Goal: Task Accomplishment & Management: Manage account settings

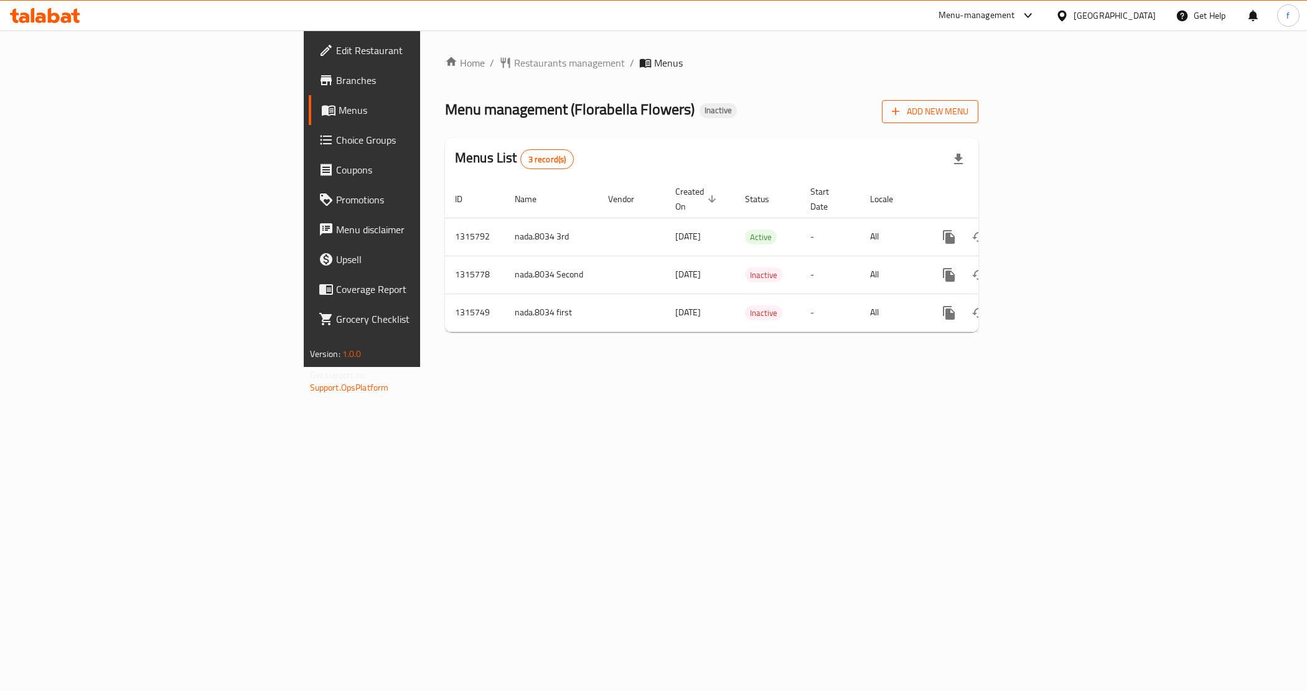
click at [968, 110] on span "Add New Menu" at bounding box center [930, 112] width 77 height 16
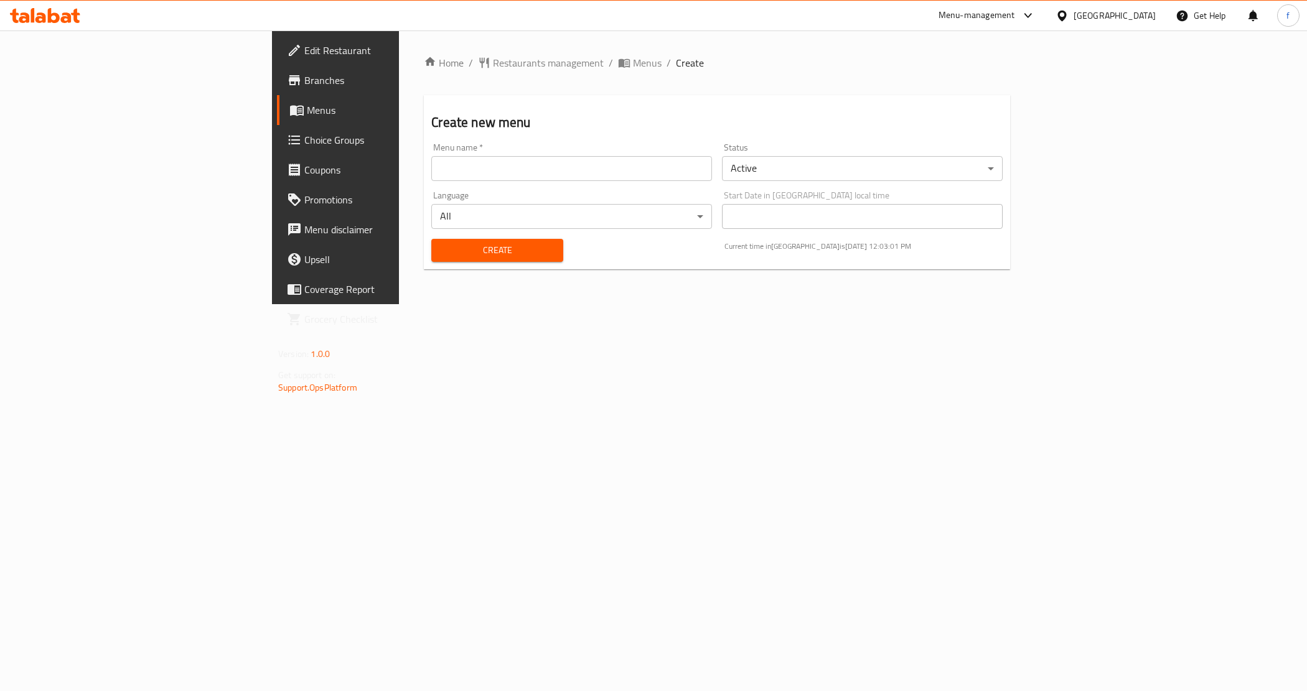
click at [431, 179] on input "text" at bounding box center [571, 168] width 281 height 25
type input "farah maged, [DATE]"
click at [441, 251] on span "Create" at bounding box center [496, 251] width 111 height 16
click at [307, 106] on span "Menus" at bounding box center [394, 110] width 174 height 15
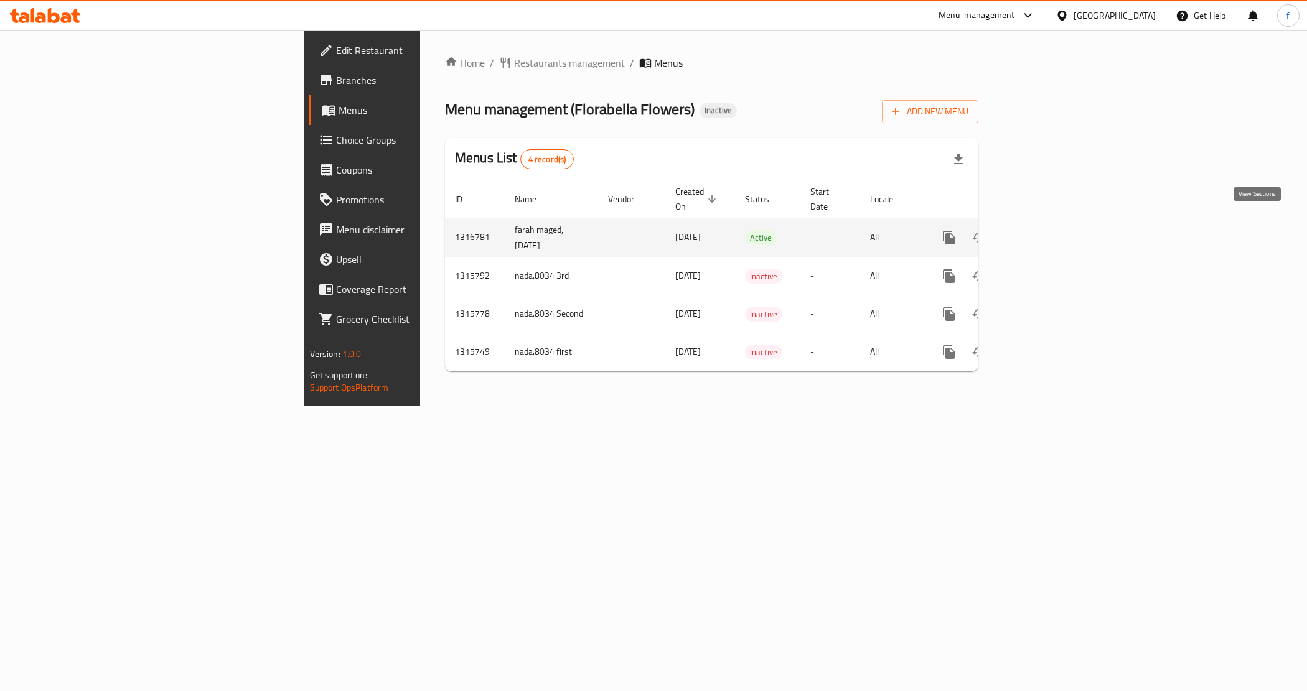
click at [1054, 225] on link "enhanced table" at bounding box center [1039, 238] width 30 height 30
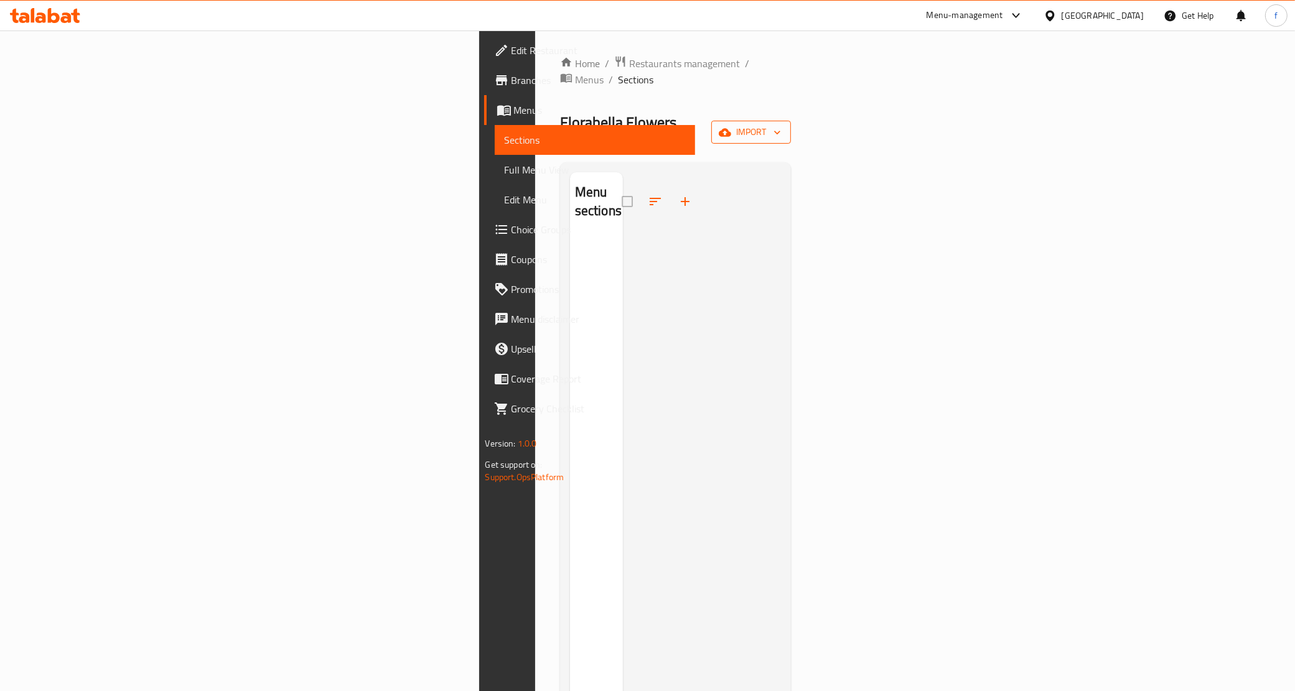
click at [781, 124] on span "import" at bounding box center [751, 132] width 60 height 16
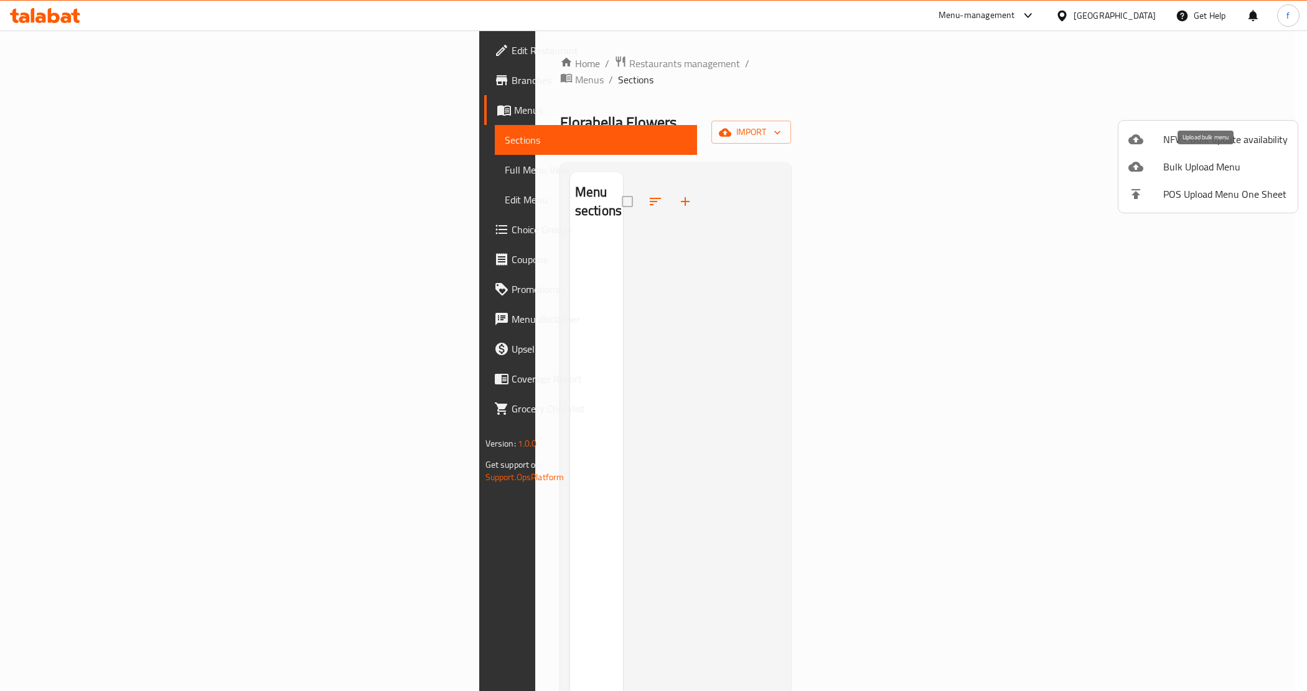
click at [1183, 160] on span "Bulk Upload Menu" at bounding box center [1225, 166] width 124 height 15
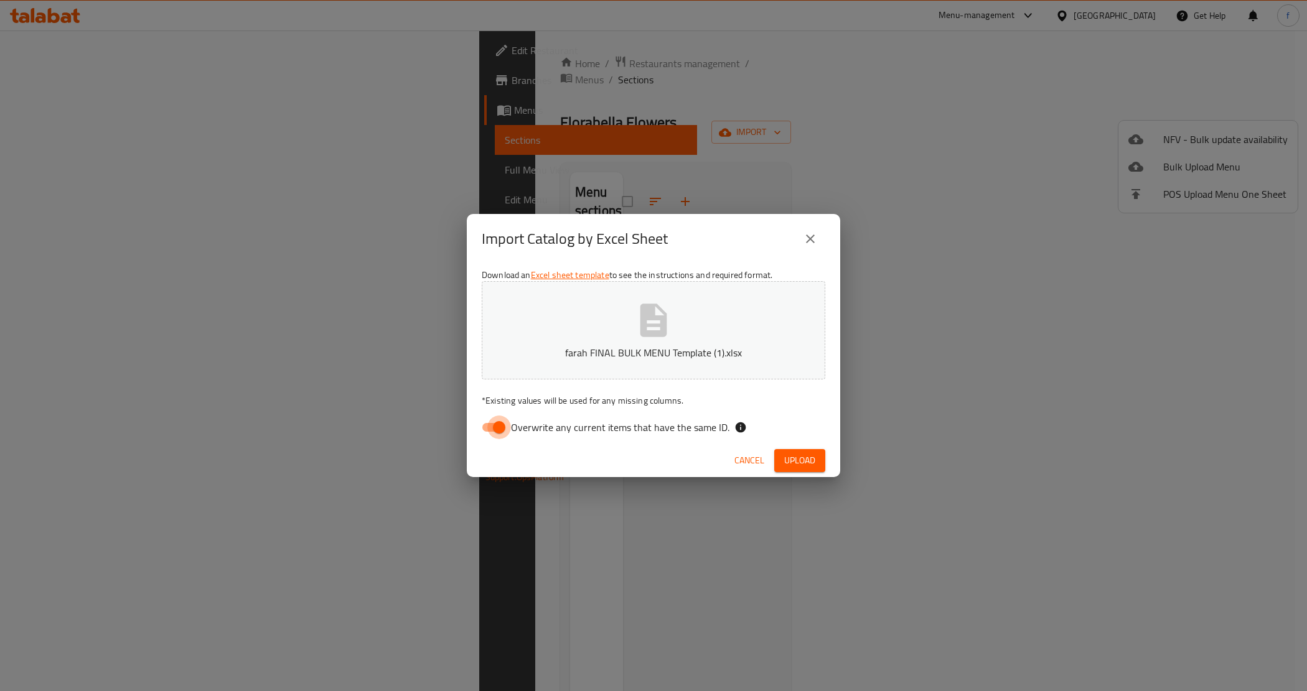
click at [499, 436] on input "Overwrite any current items that have the same ID." at bounding box center [499, 428] width 71 height 24
checkbox input "false"
click at [813, 461] on span "Upload" at bounding box center [799, 461] width 31 height 16
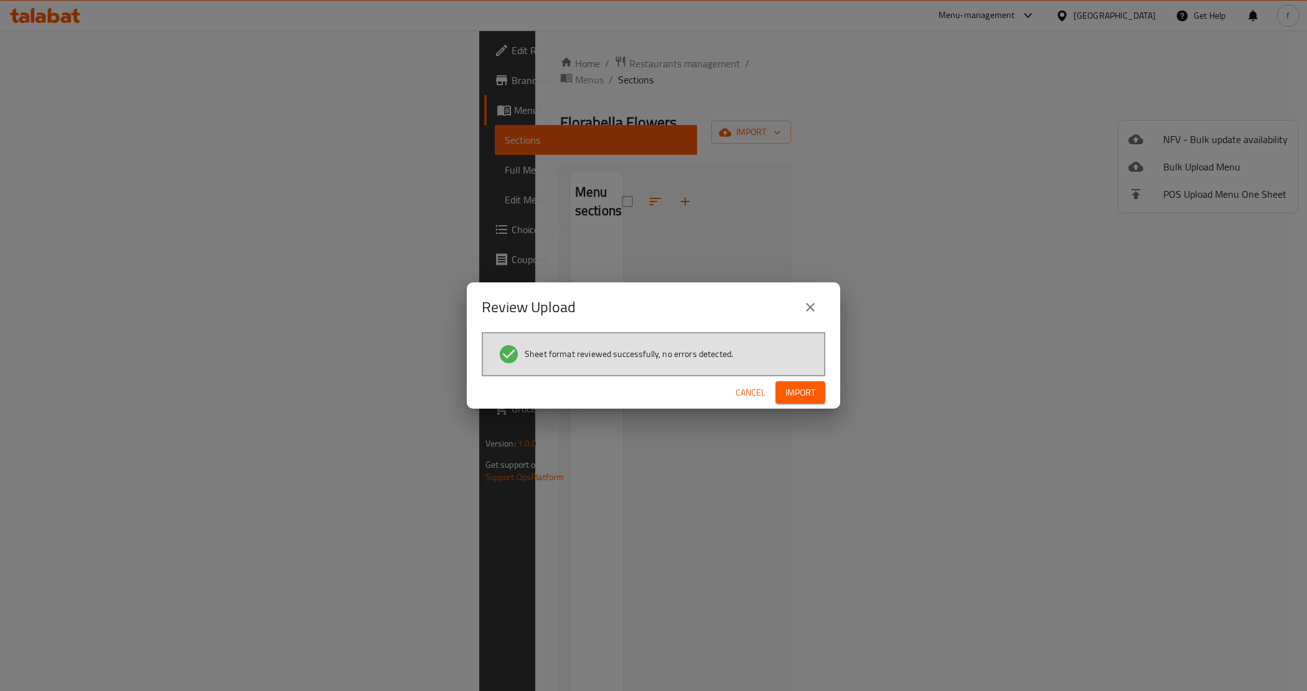
click at [807, 394] on span "Import" at bounding box center [800, 393] width 30 height 16
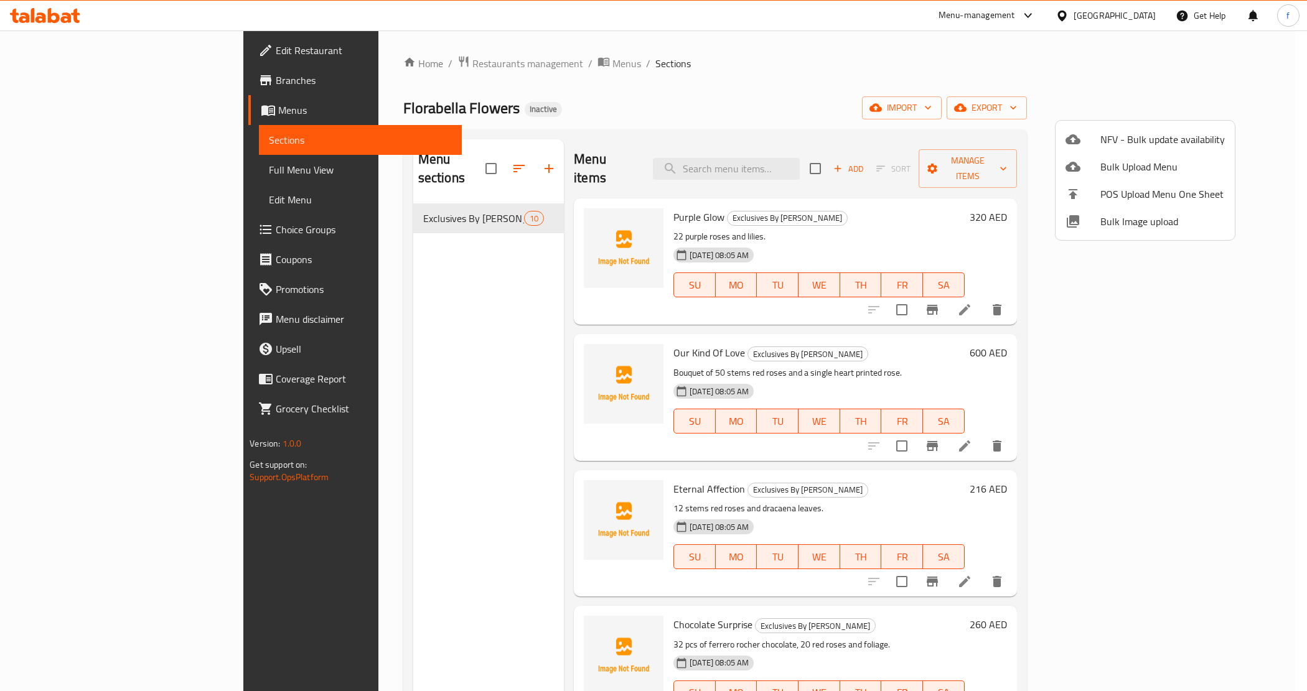
click at [62, 166] on div at bounding box center [653, 345] width 1307 height 691
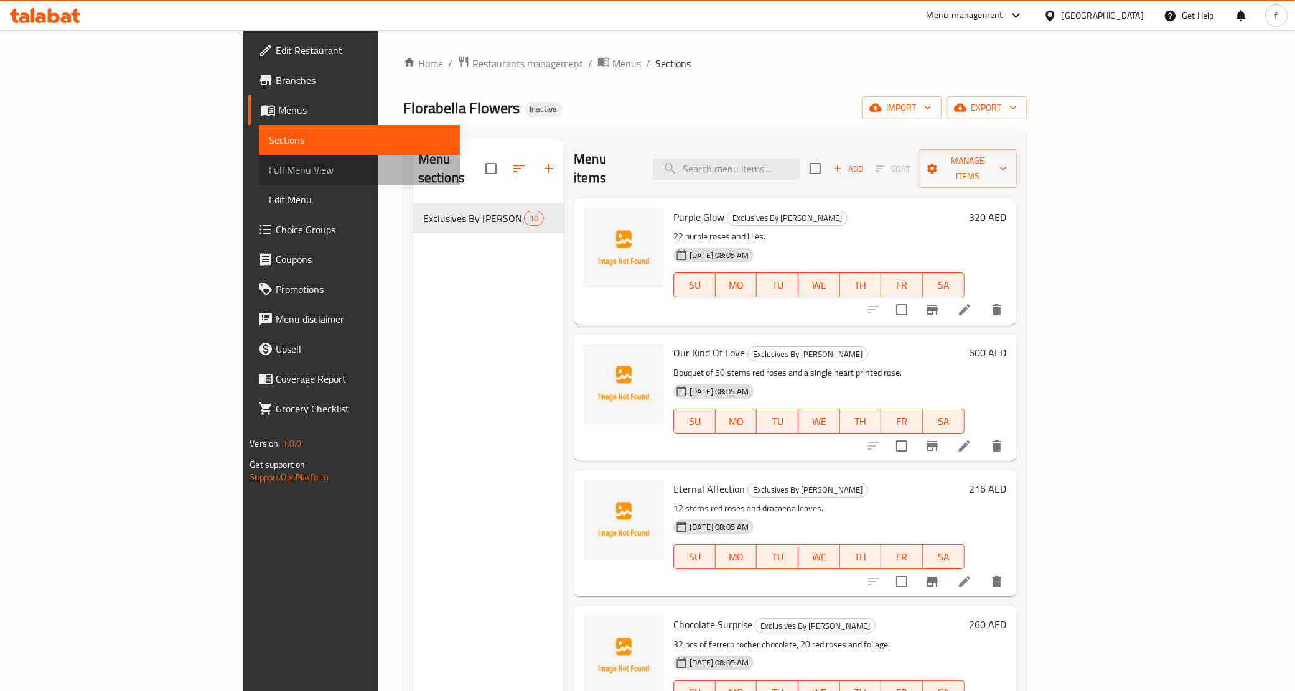
click at [269, 172] on span "Full Menu View" at bounding box center [359, 169] width 181 height 15
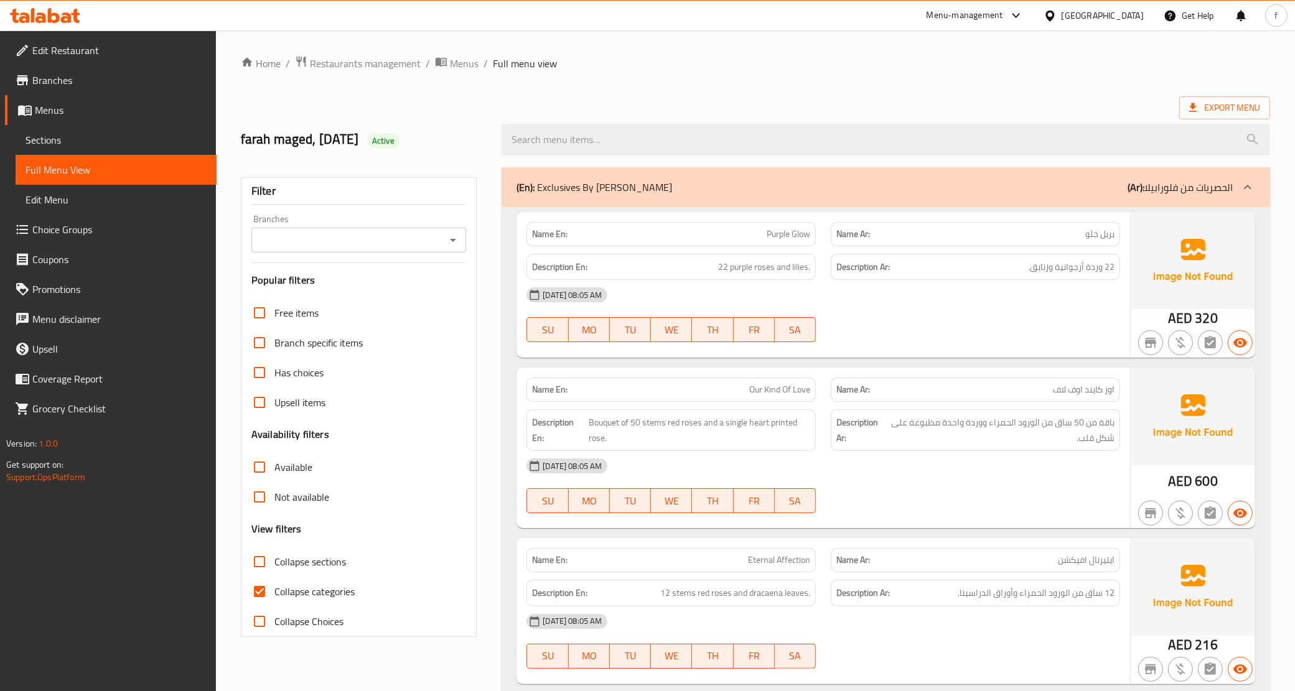
scroll to position [156, 0]
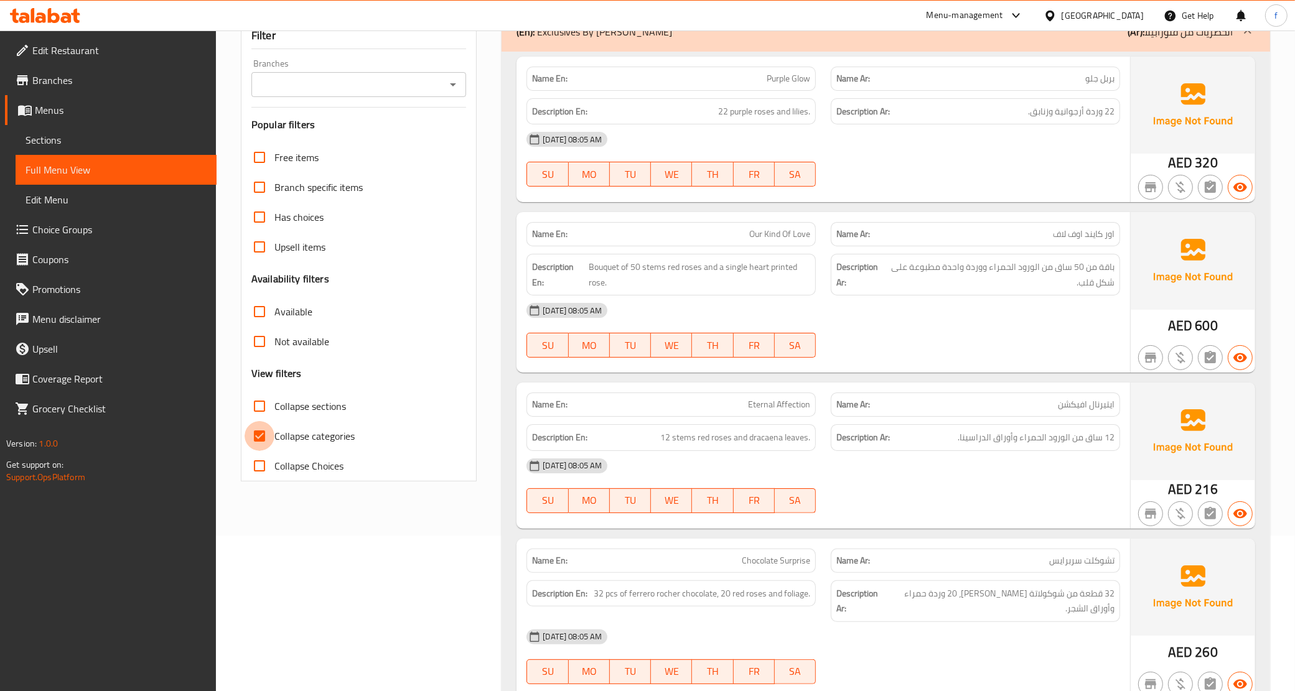
click at [264, 440] on input "Collapse categories" at bounding box center [260, 436] width 30 height 30
checkbox input "false"
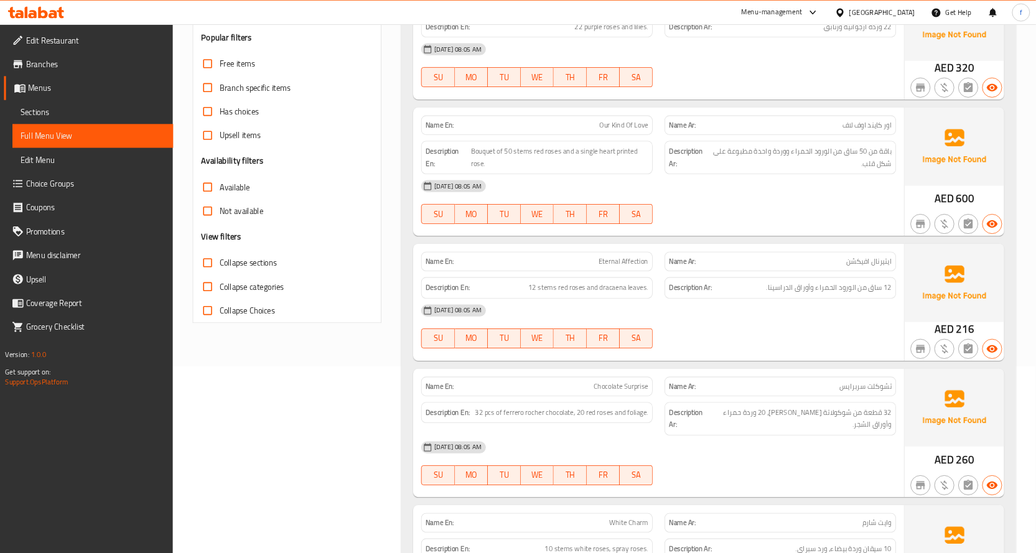
scroll to position [0, 0]
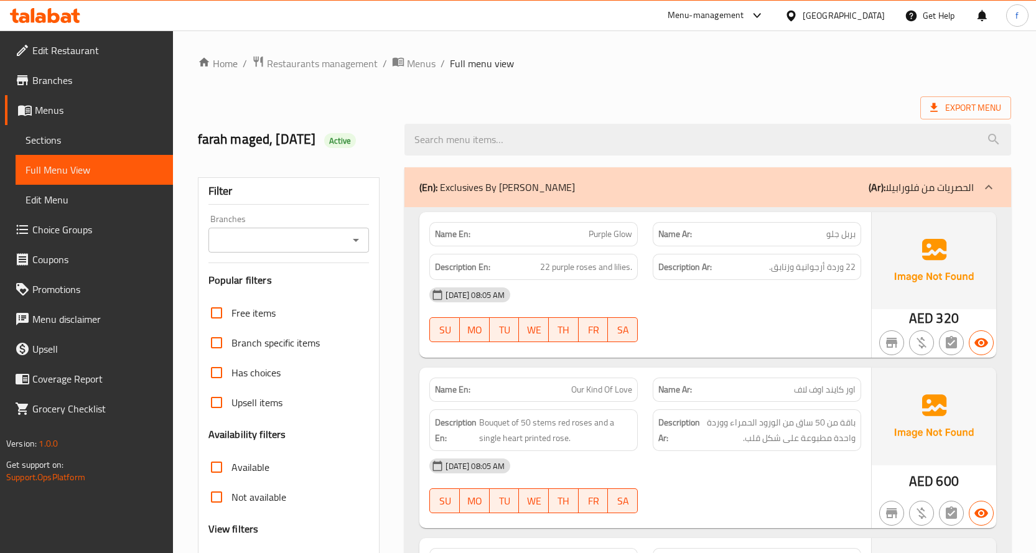
click at [756, 12] on icon at bounding box center [757, 15] width 15 height 15
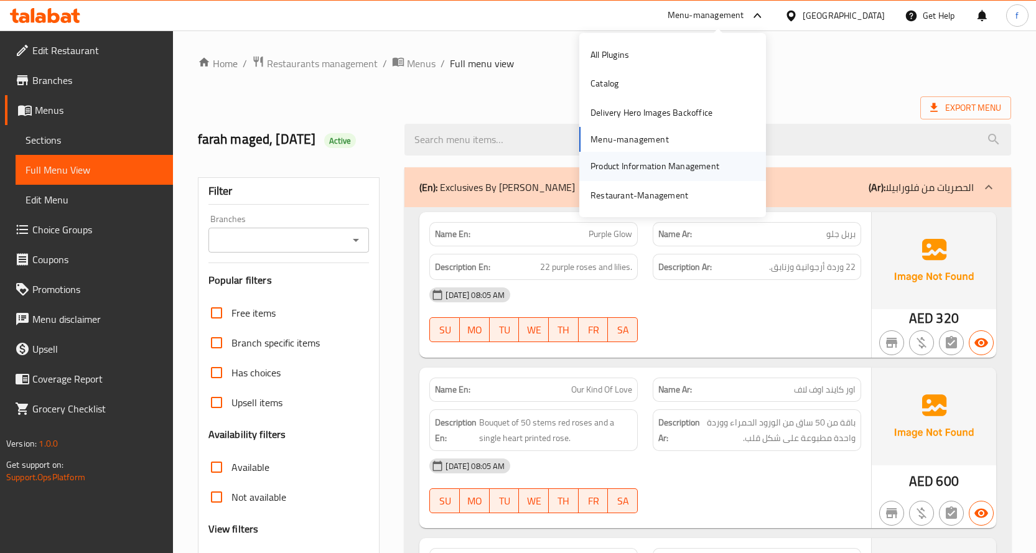
click at [644, 164] on div "Product Information Management" at bounding box center [655, 166] width 129 height 14
